Goal: Information Seeking & Learning: Learn about a topic

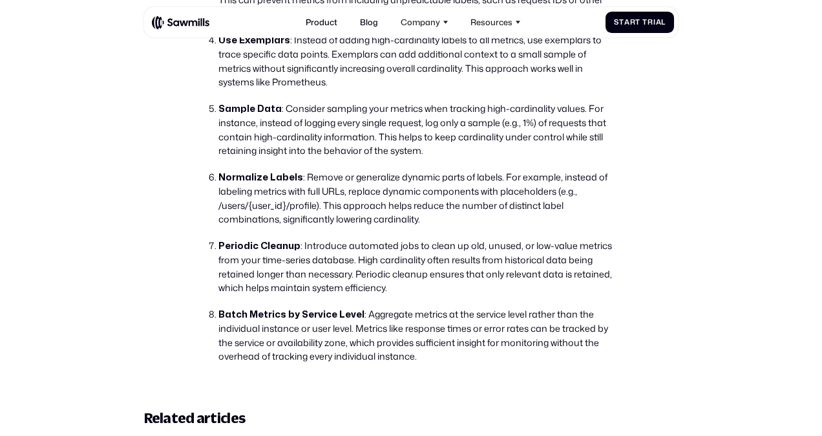
scroll to position [3321, 0]
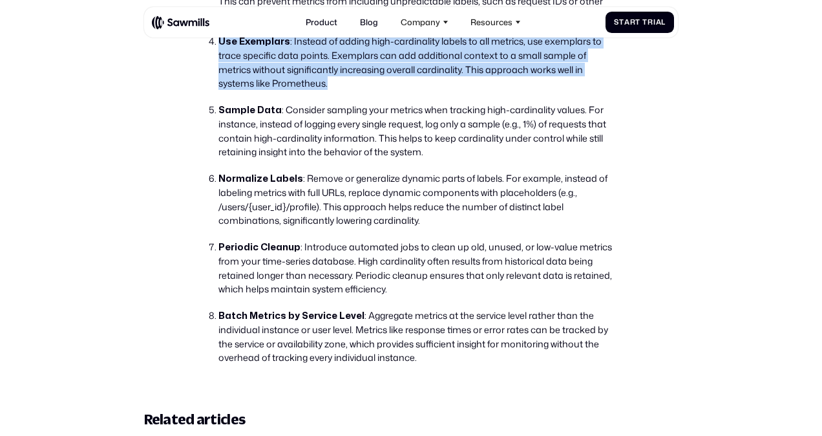
drag, startPoint x: 334, startPoint y: 131, endPoint x: 209, endPoint y: 85, distance: 132.7
click at [218, 85] on li "Use Exemplars : Instead of adding high-cardinality labels to all metrics, use e…" at bounding box center [416, 62] width 396 height 56
copy li "Use Exemplars : Instead of adding high-cardinality labels to all metrics, use e…"
